Goal: Information Seeking & Learning: Learn about a topic

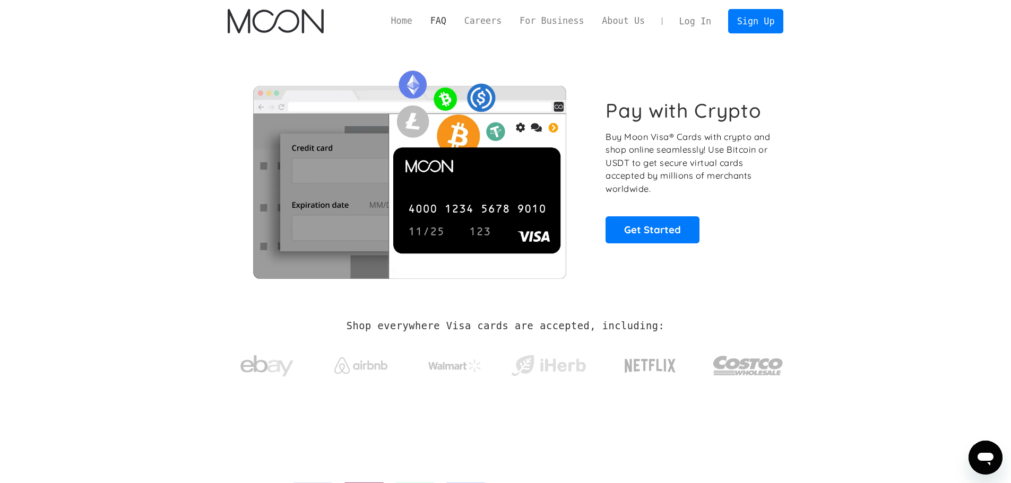
click at [455, 19] on link "FAQ" at bounding box center [438, 20] width 34 height 13
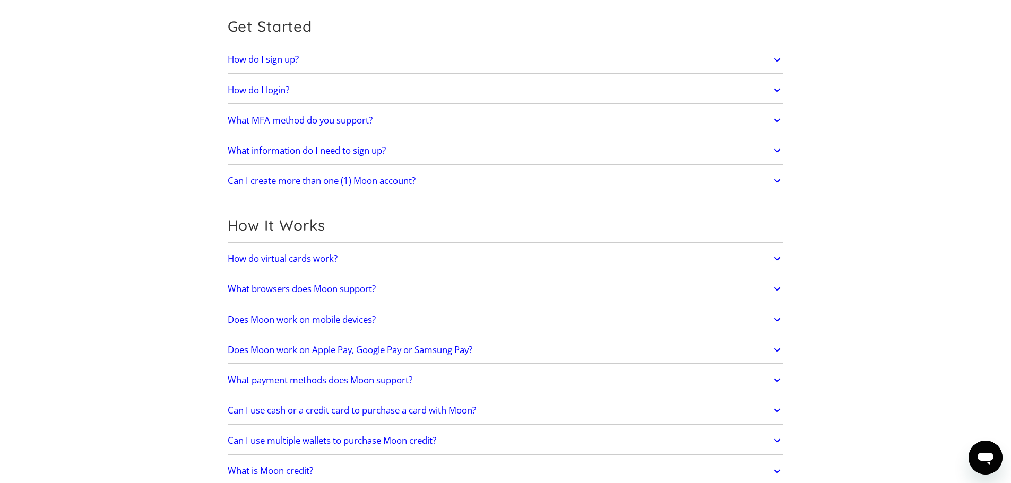
scroll to position [106, 0]
click at [778, 264] on icon at bounding box center [777, 258] width 12 height 19
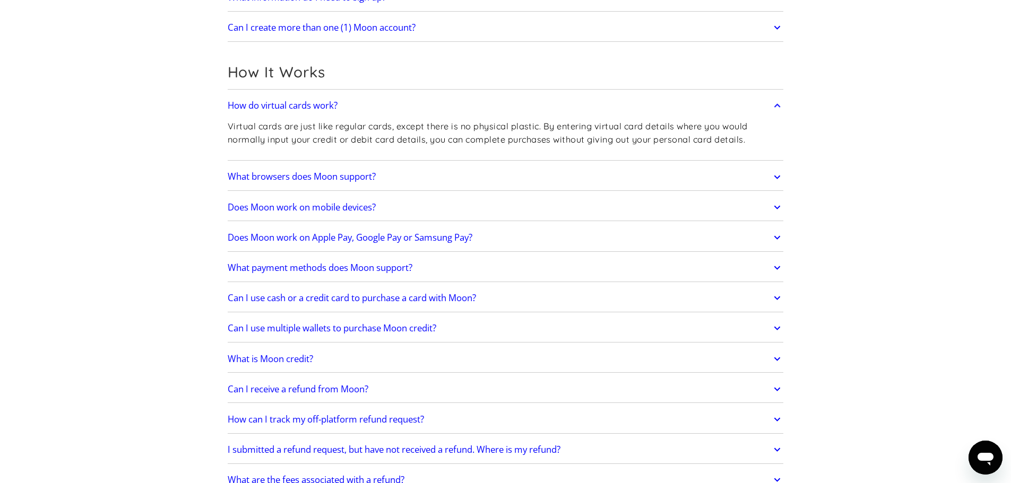
scroll to position [265, 0]
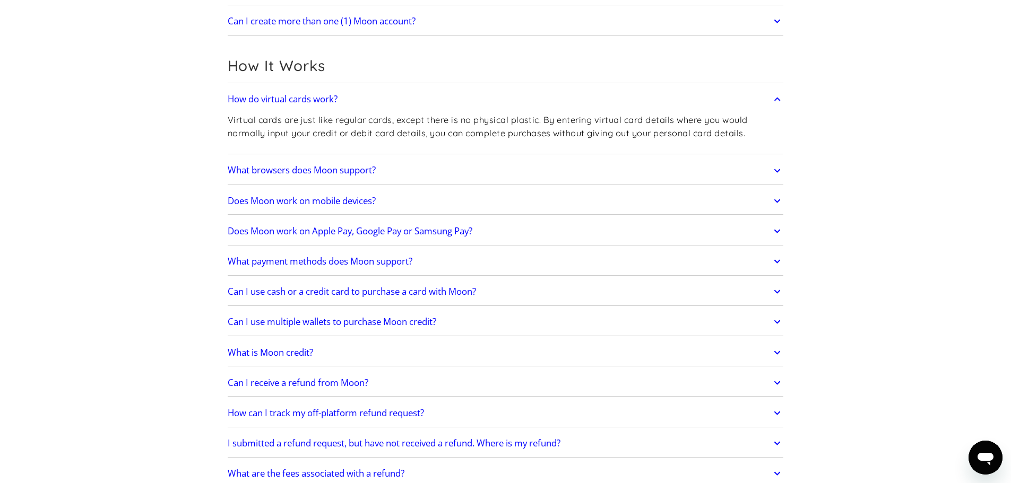
click at [337, 227] on h2 "Does Moon work on Apple Pay, Google Pay or Samsung Pay?" at bounding box center [350, 231] width 245 height 11
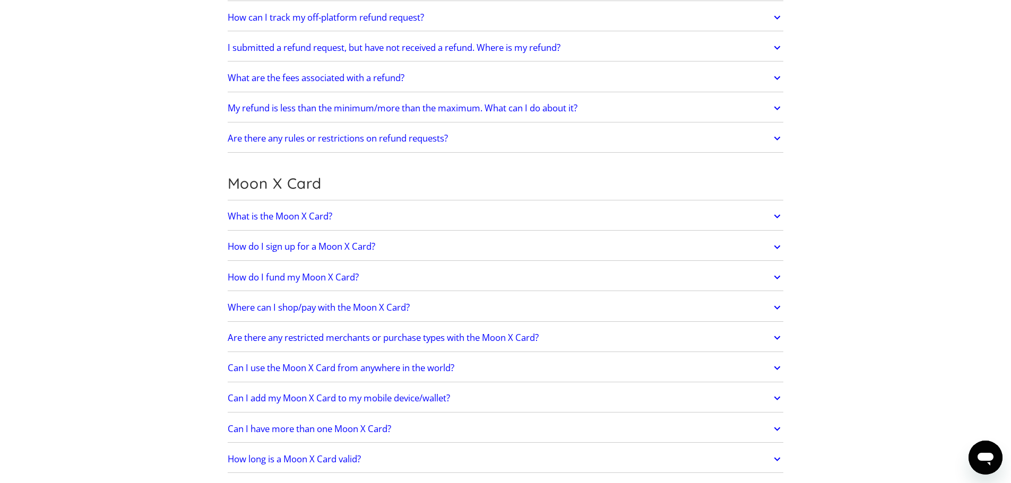
scroll to position [690, 0]
click at [781, 212] on icon at bounding box center [777, 215] width 12 height 19
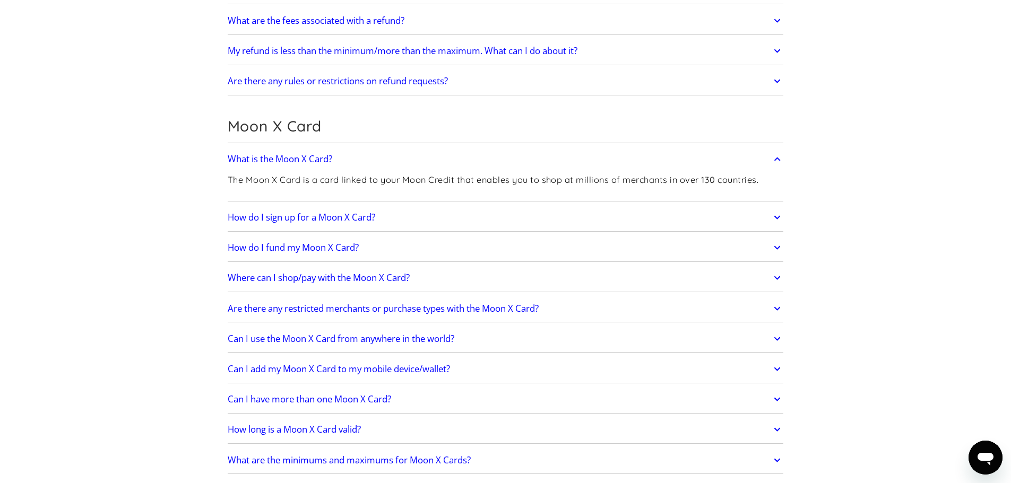
scroll to position [796, 0]
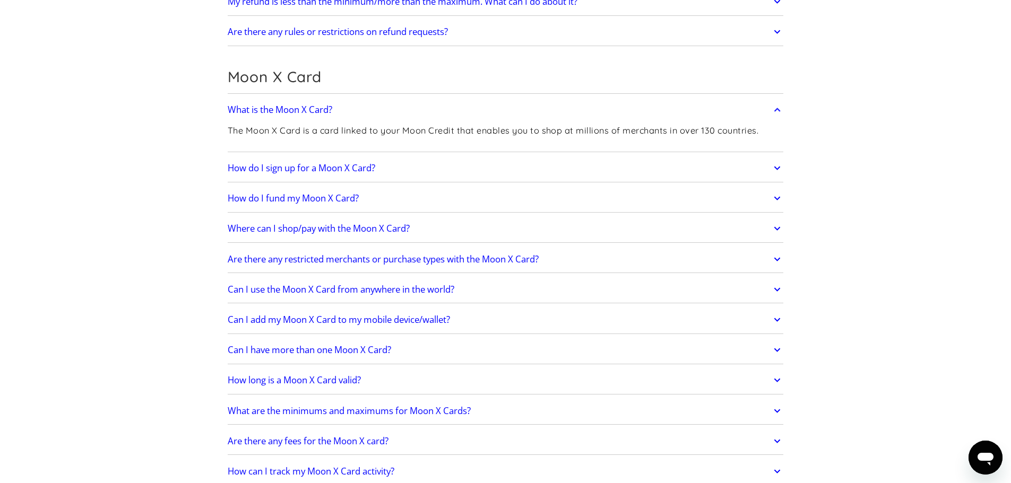
click at [779, 226] on icon at bounding box center [777, 228] width 12 height 19
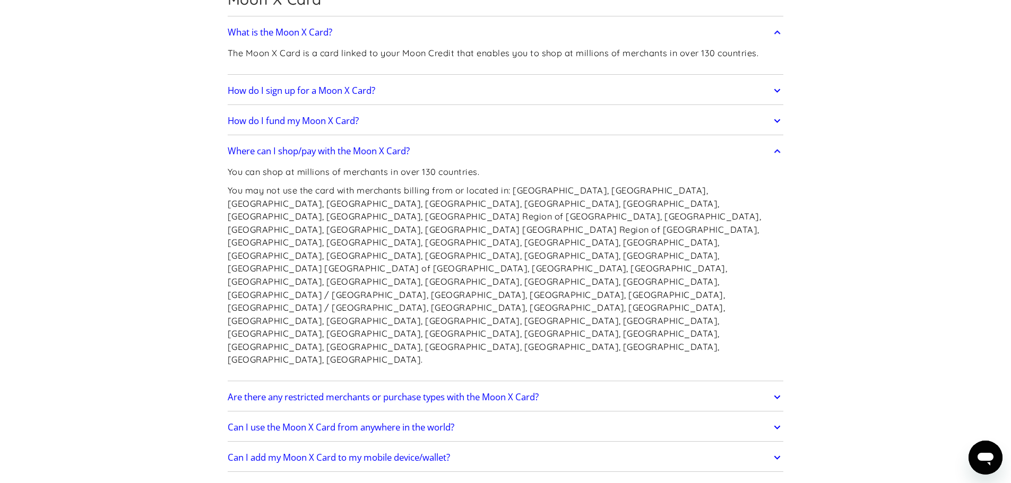
scroll to position [955, 0]
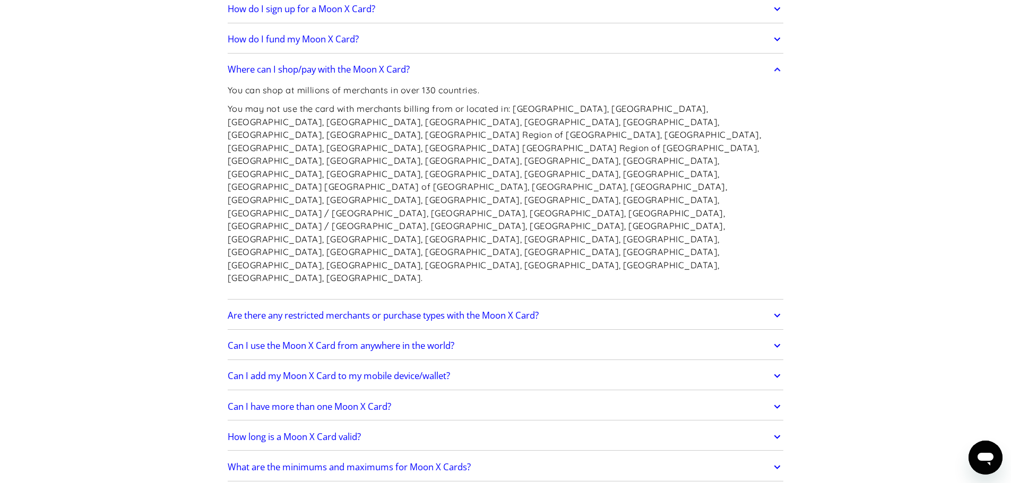
click at [781, 367] on icon at bounding box center [777, 376] width 12 height 19
